Goal: Task Accomplishment & Management: Manage account settings

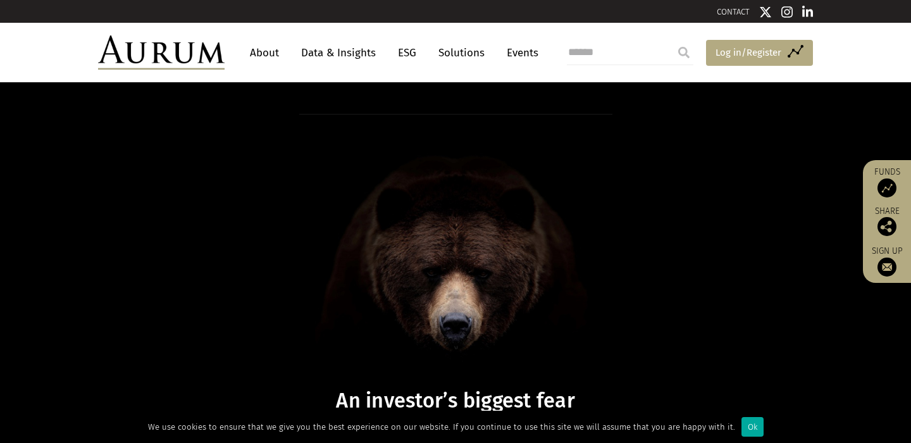
click at [774, 56] on span "Log in/Register" at bounding box center [748, 52] width 66 height 15
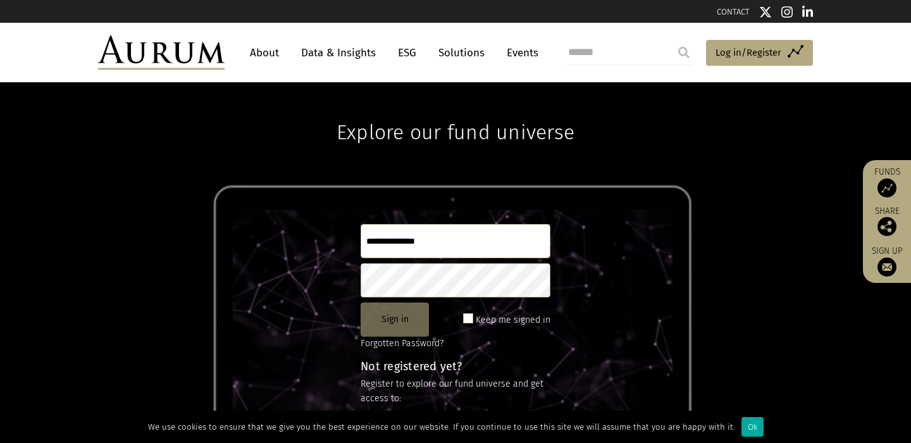
type input "**********"
click at [408, 315] on button "Sign in" at bounding box center [395, 319] width 68 height 34
click at [386, 315] on button "Sign in" at bounding box center [395, 319] width 68 height 34
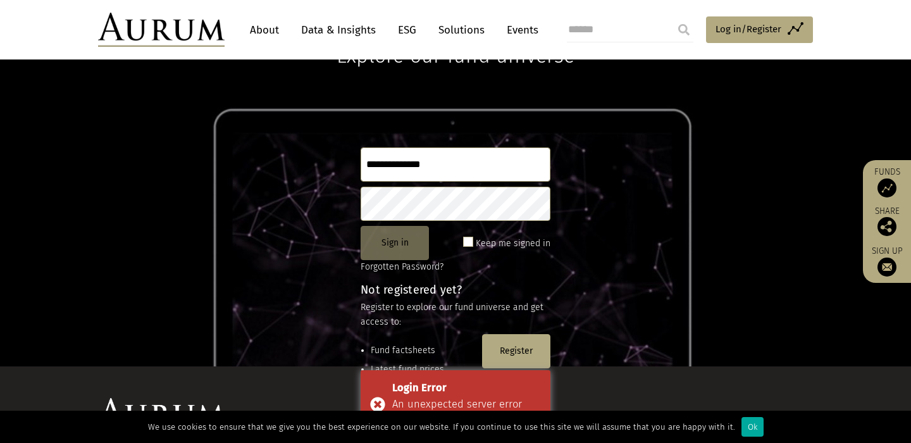
scroll to position [63, 0]
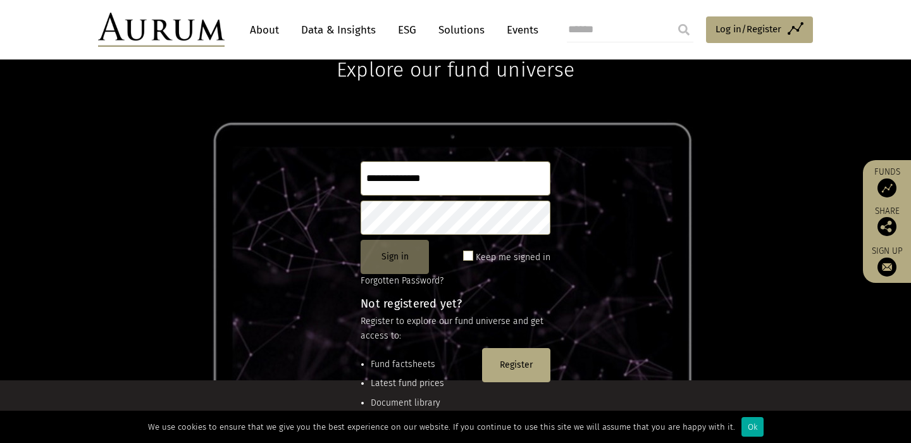
click at [387, 259] on button "Sign in" at bounding box center [395, 257] width 68 height 34
click at [469, 254] on span at bounding box center [468, 255] width 10 height 10
click at [473, 255] on span at bounding box center [468, 255] width 10 height 10
click at [400, 252] on button "Sign in" at bounding box center [395, 257] width 68 height 34
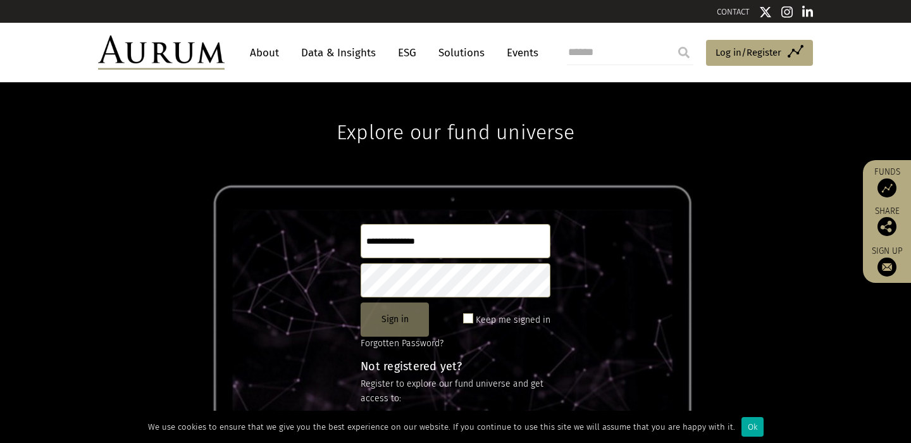
type input "**********"
click at [385, 316] on button "Sign in" at bounding box center [395, 319] width 68 height 34
